Goal: Check status: Check status

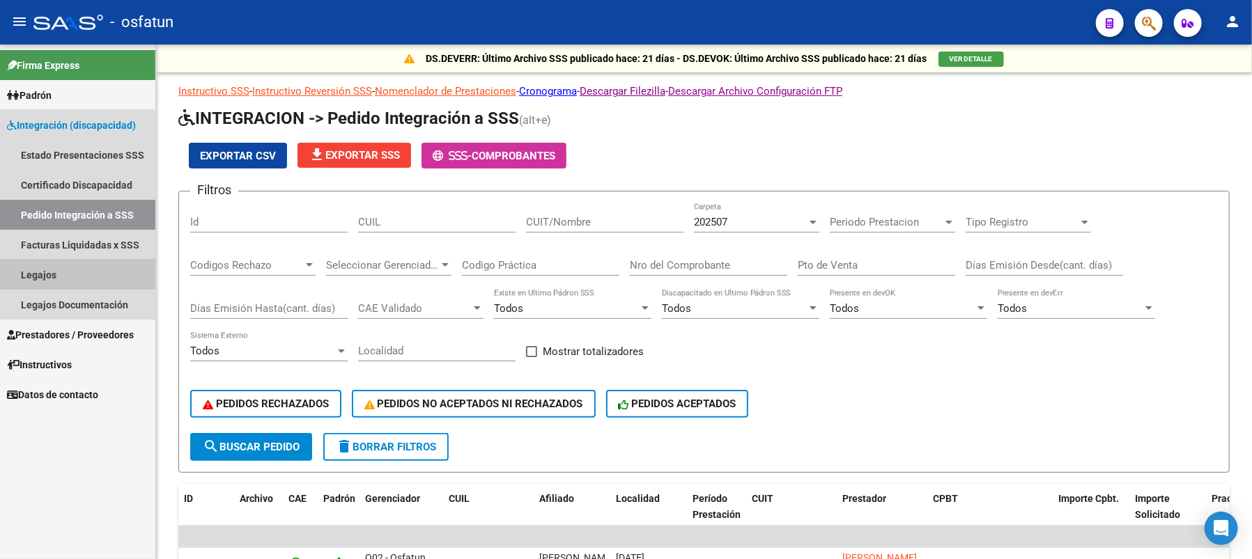
click at [45, 261] on link "Legajos" at bounding box center [77, 275] width 155 height 30
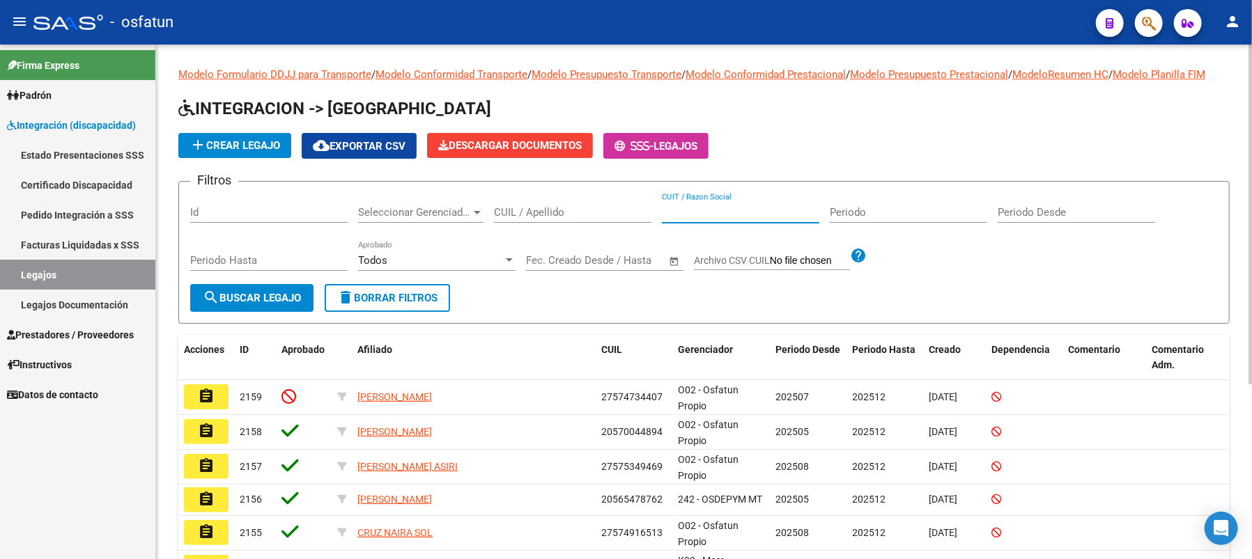
click at [699, 219] on input "CUIT / Razon Social" at bounding box center [740, 212] width 157 height 13
type input "[PERSON_NAME]"
drag, startPoint x: 702, startPoint y: 229, endPoint x: 640, endPoint y: 229, distance: 62.0
click at [640, 229] on div "Filtros Id Seleccionar Gerenciador Seleccionar Gerenciador CUIL / Apellido [PER…" at bounding box center [704, 238] width 1028 height 91
click at [261, 219] on div "Id" at bounding box center [268, 208] width 157 height 30
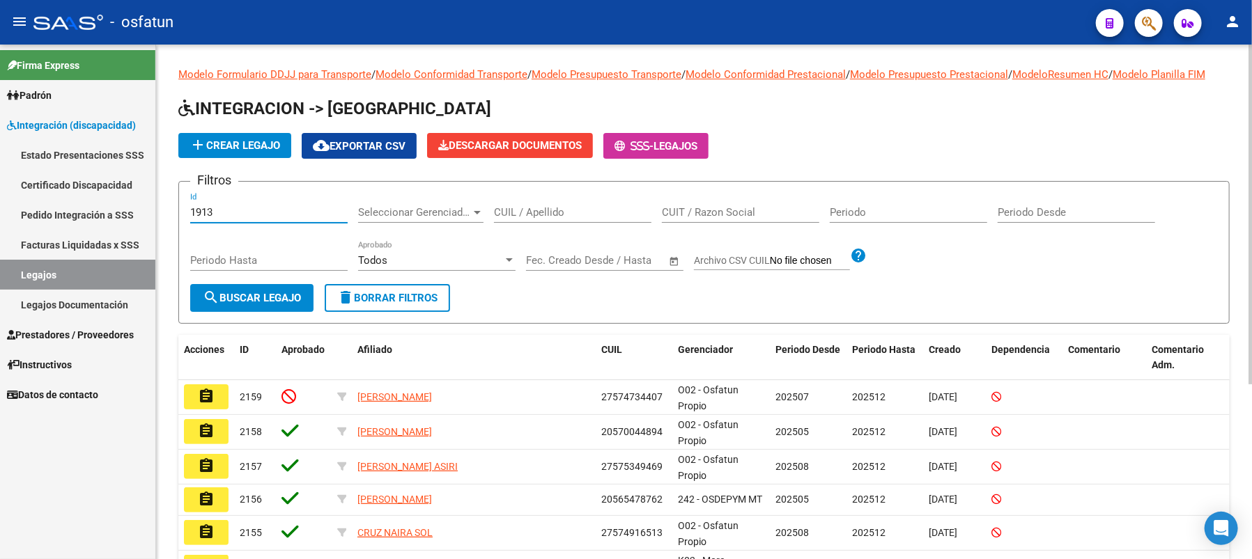
type input "1913"
click at [258, 312] on button "search Buscar Legajo" at bounding box center [251, 298] width 123 height 28
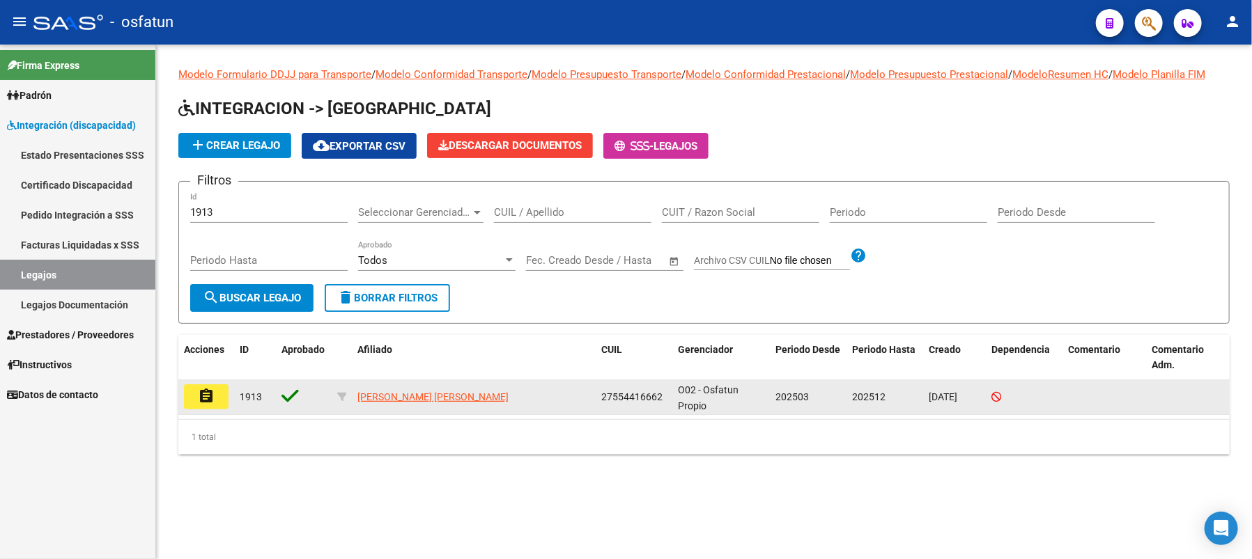
click at [209, 405] on mat-icon "assignment" at bounding box center [206, 396] width 17 height 17
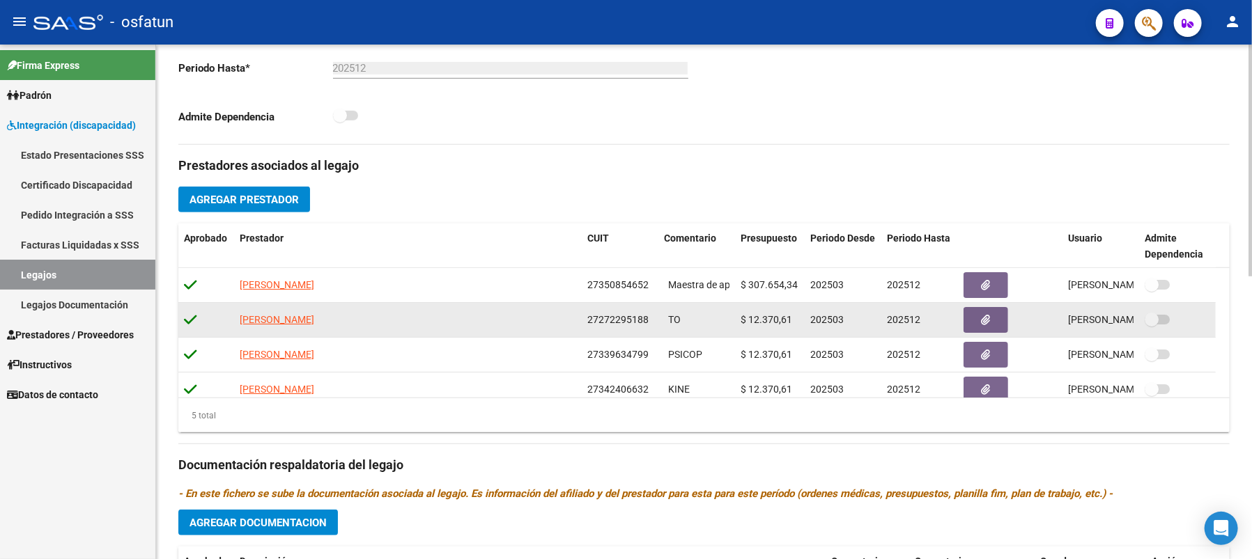
scroll to position [49, 0]
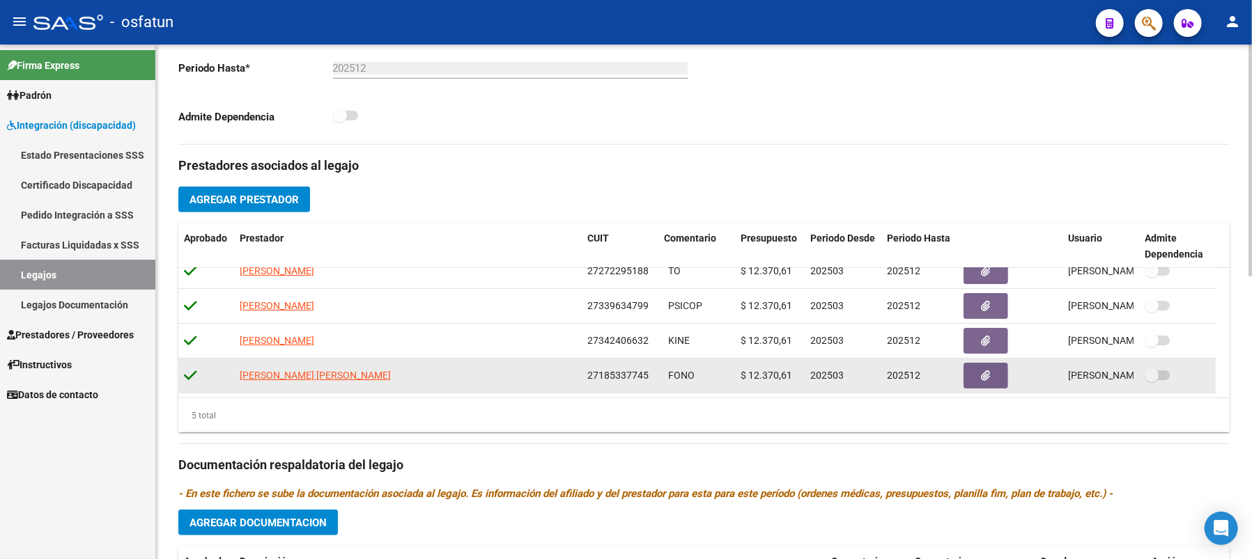
click at [288, 382] on app-link-go-to "[PERSON_NAME] [PERSON_NAME]" at bounding box center [315, 376] width 151 height 16
click at [288, 381] on span "[PERSON_NAME] [PERSON_NAME]" at bounding box center [315, 375] width 151 height 11
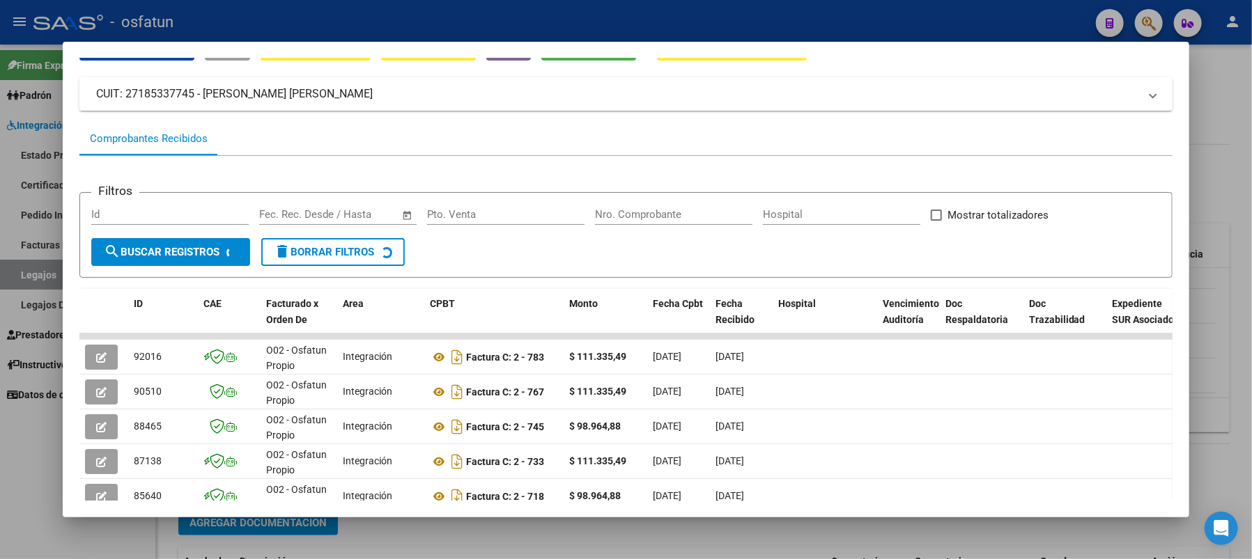
scroll to position [166, 0]
